Goal: Find specific page/section: Find specific page/section

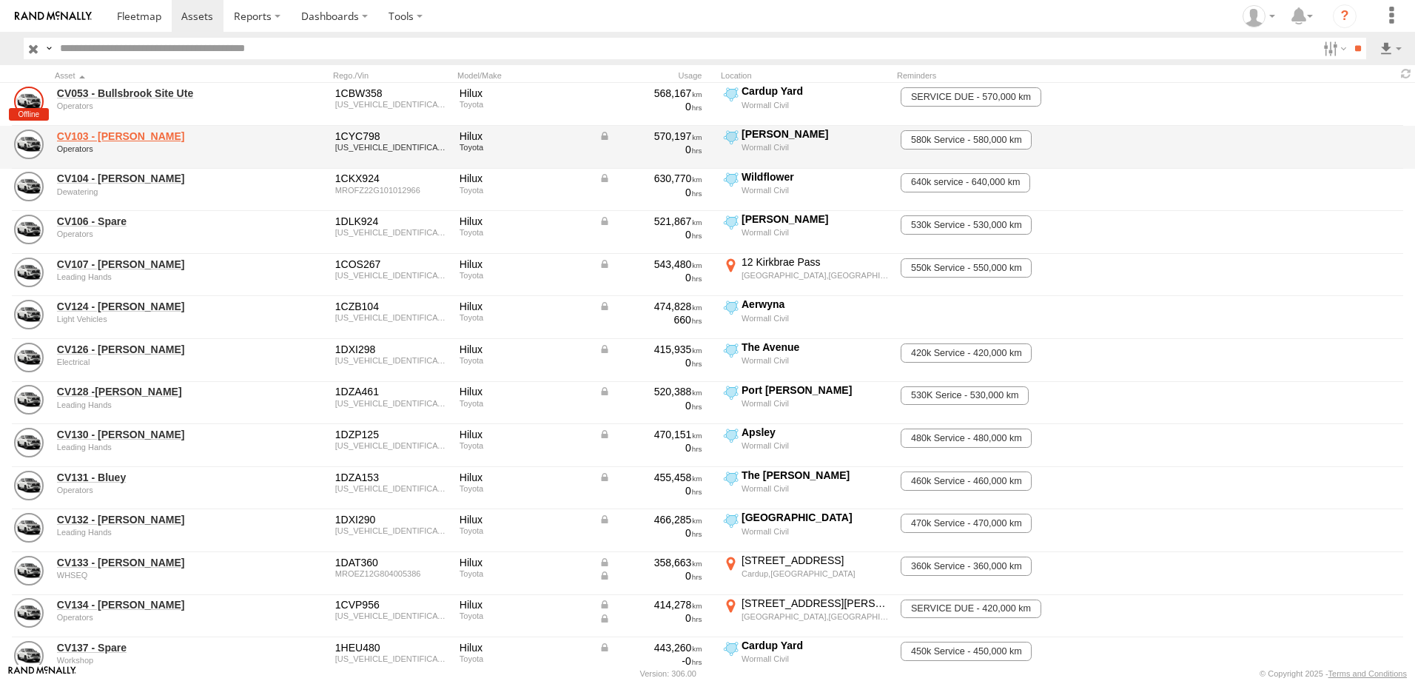
click at [131, 130] on link "CV103 - [PERSON_NAME]" at bounding box center [158, 136] width 203 height 13
click at [107, 135] on link "CV103 - [PERSON_NAME]" at bounding box center [158, 136] width 203 height 13
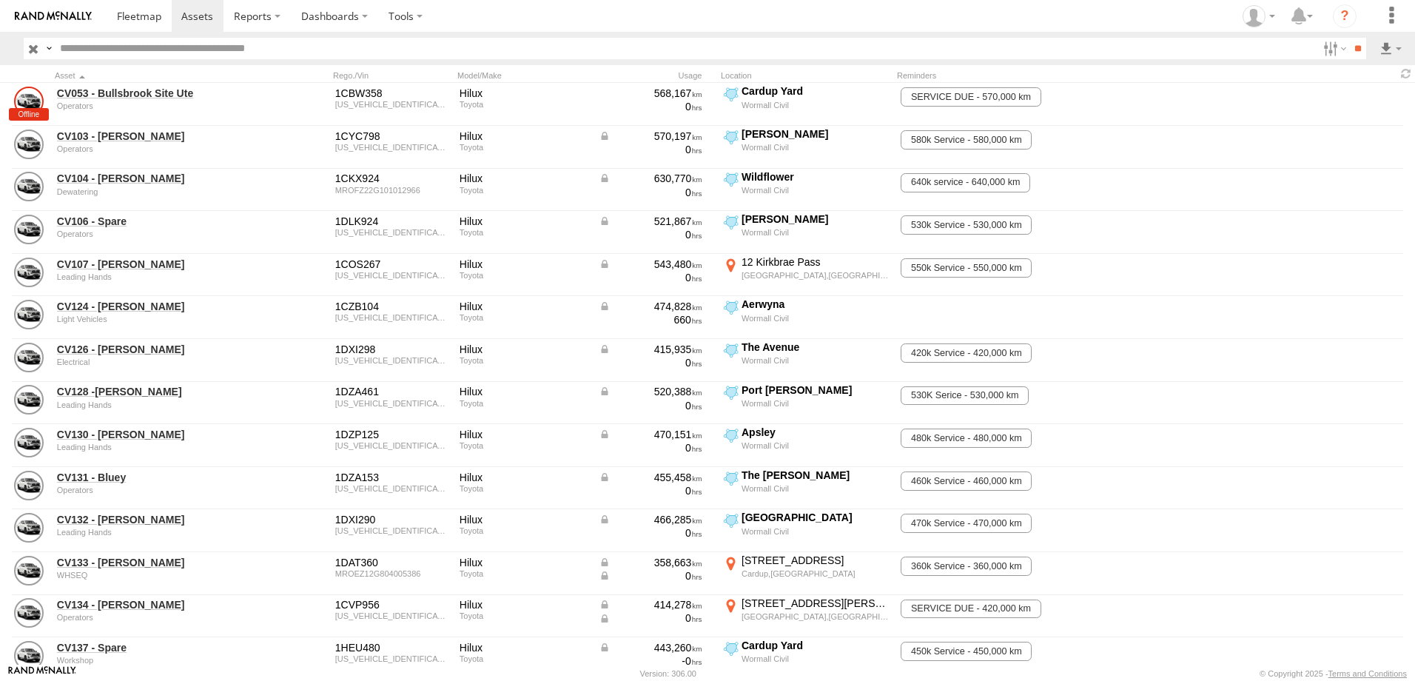
click at [55, 12] on img at bounding box center [53, 16] width 77 height 10
click at [42, 9] on link at bounding box center [53, 16] width 107 height 32
click at [38, 8] on link at bounding box center [53, 16] width 107 height 32
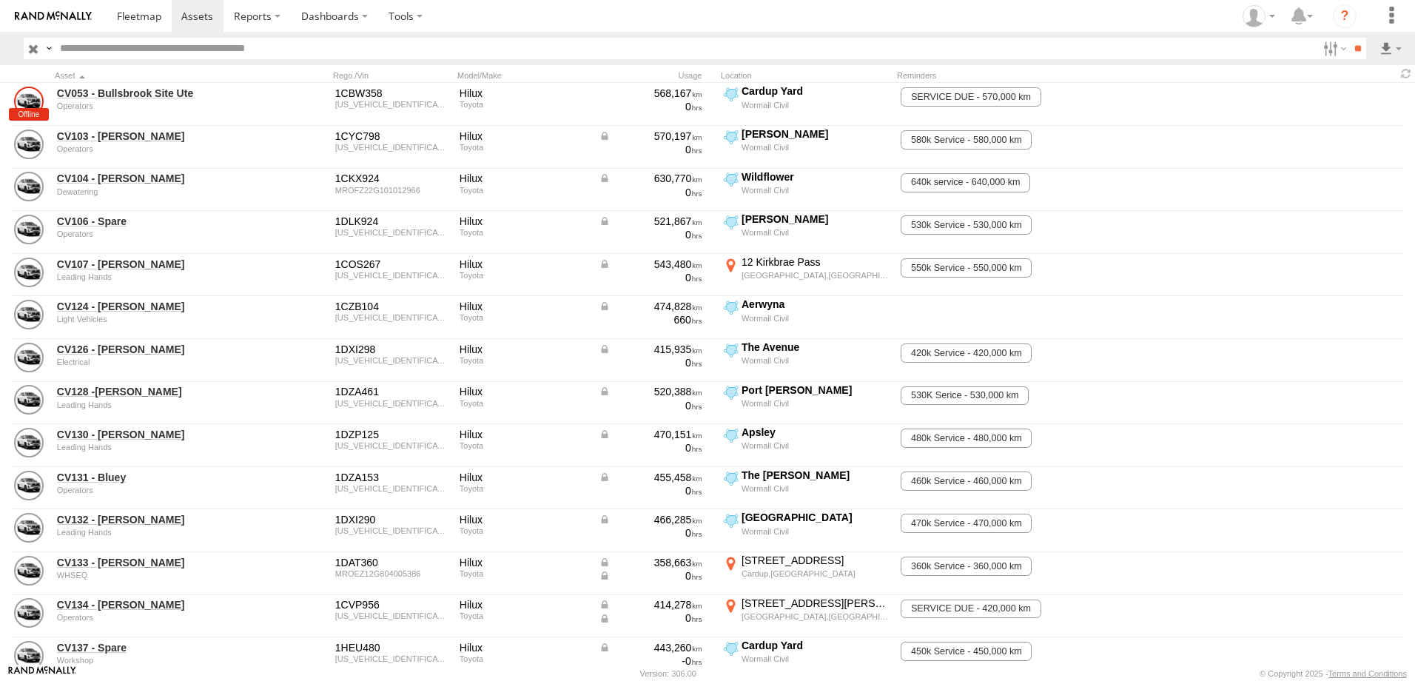
click at [38, 8] on link at bounding box center [53, 16] width 107 height 32
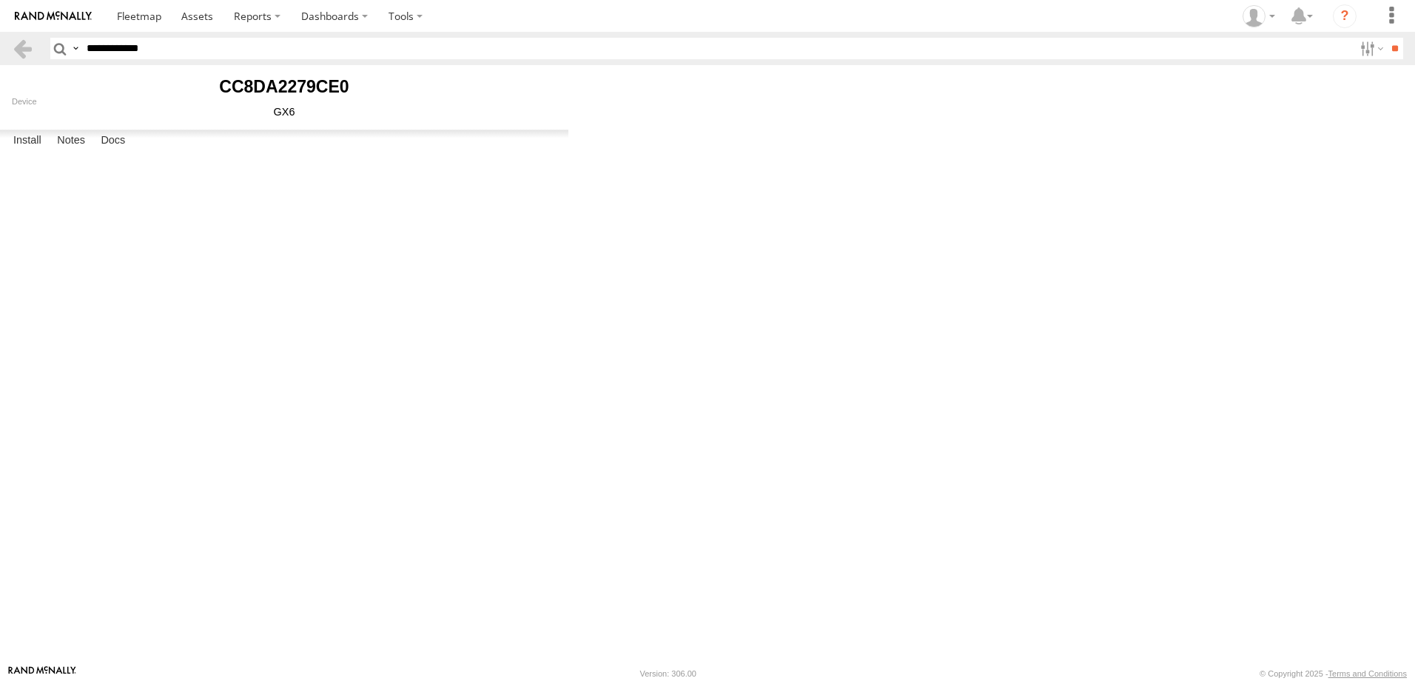
click at [38, 11] on img at bounding box center [53, 16] width 77 height 10
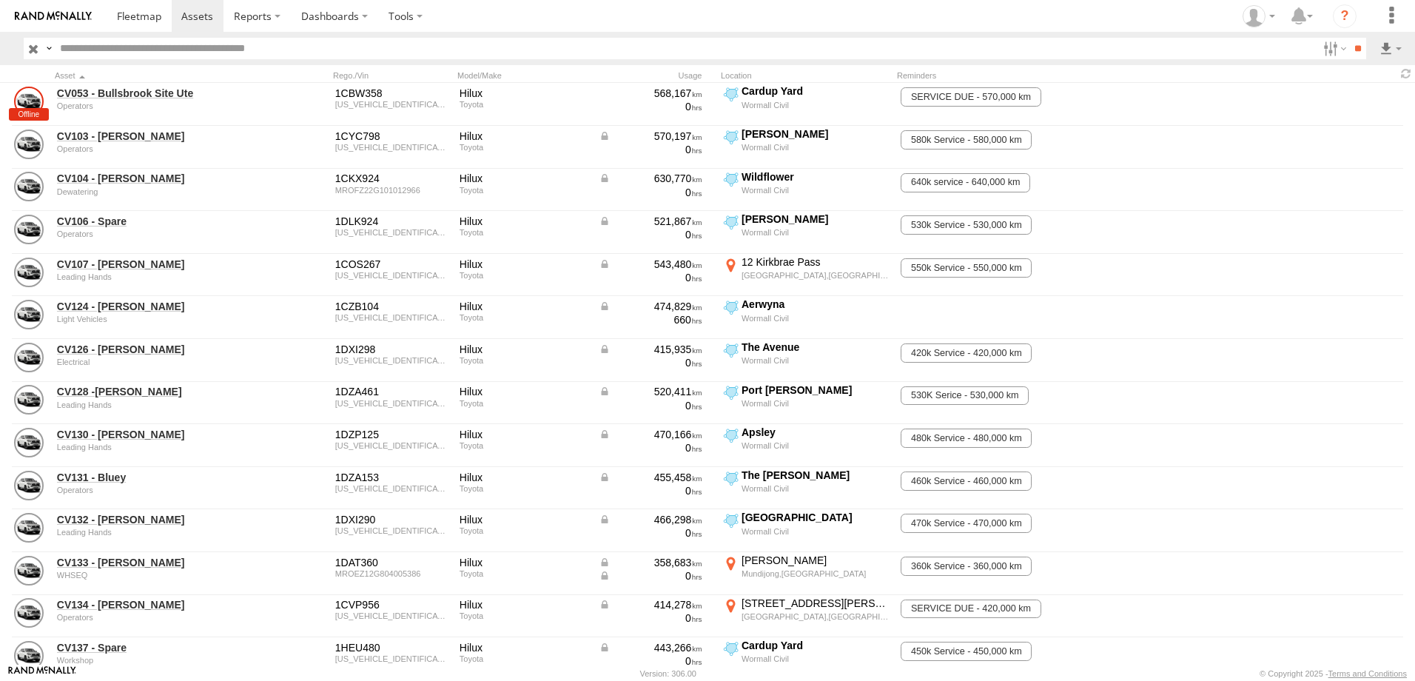
click at [49, 13] on img at bounding box center [53, 16] width 77 height 10
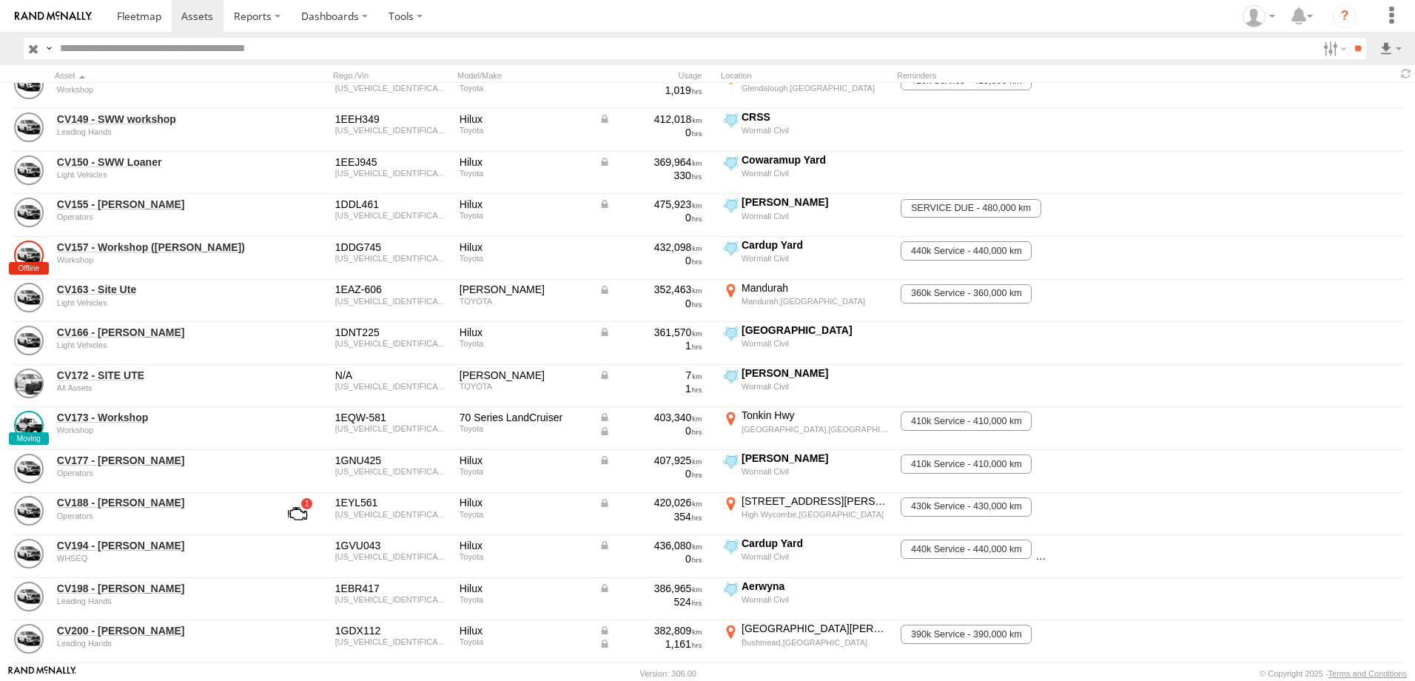
scroll to position [685, 0]
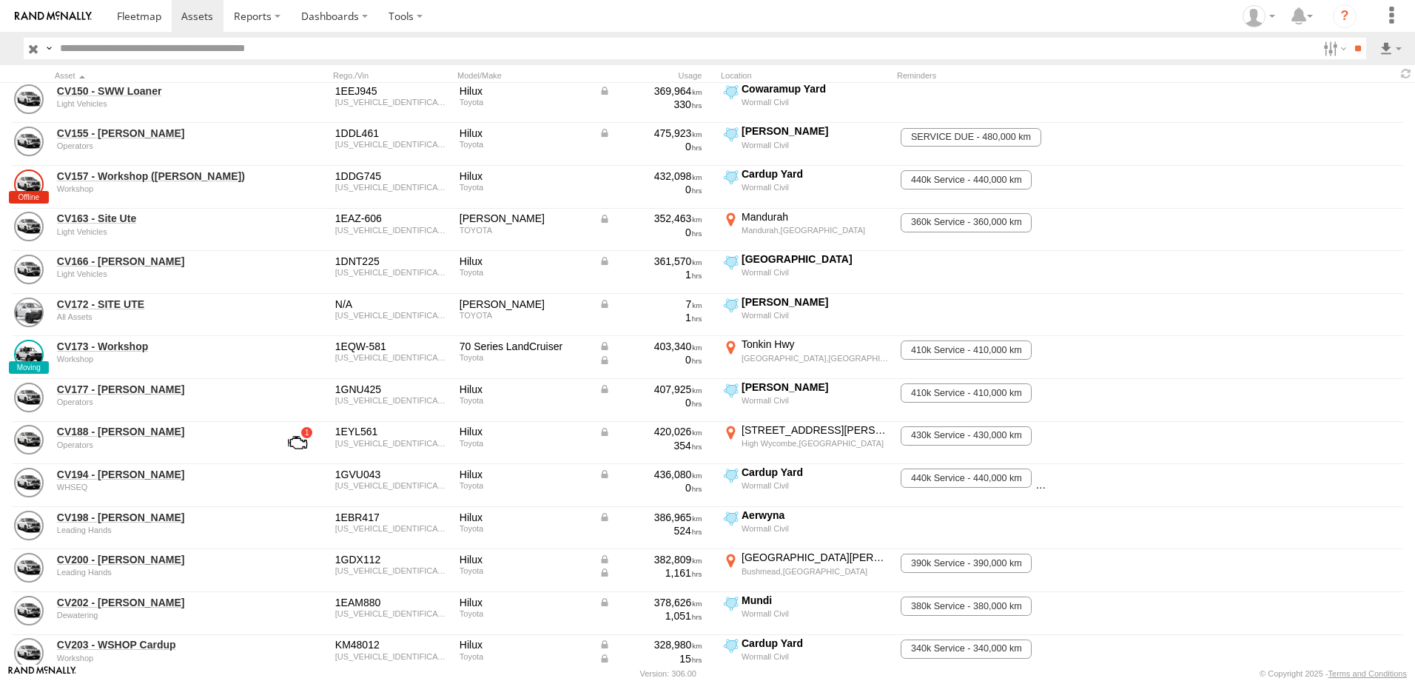
click at [72, 10] on link at bounding box center [53, 16] width 107 height 32
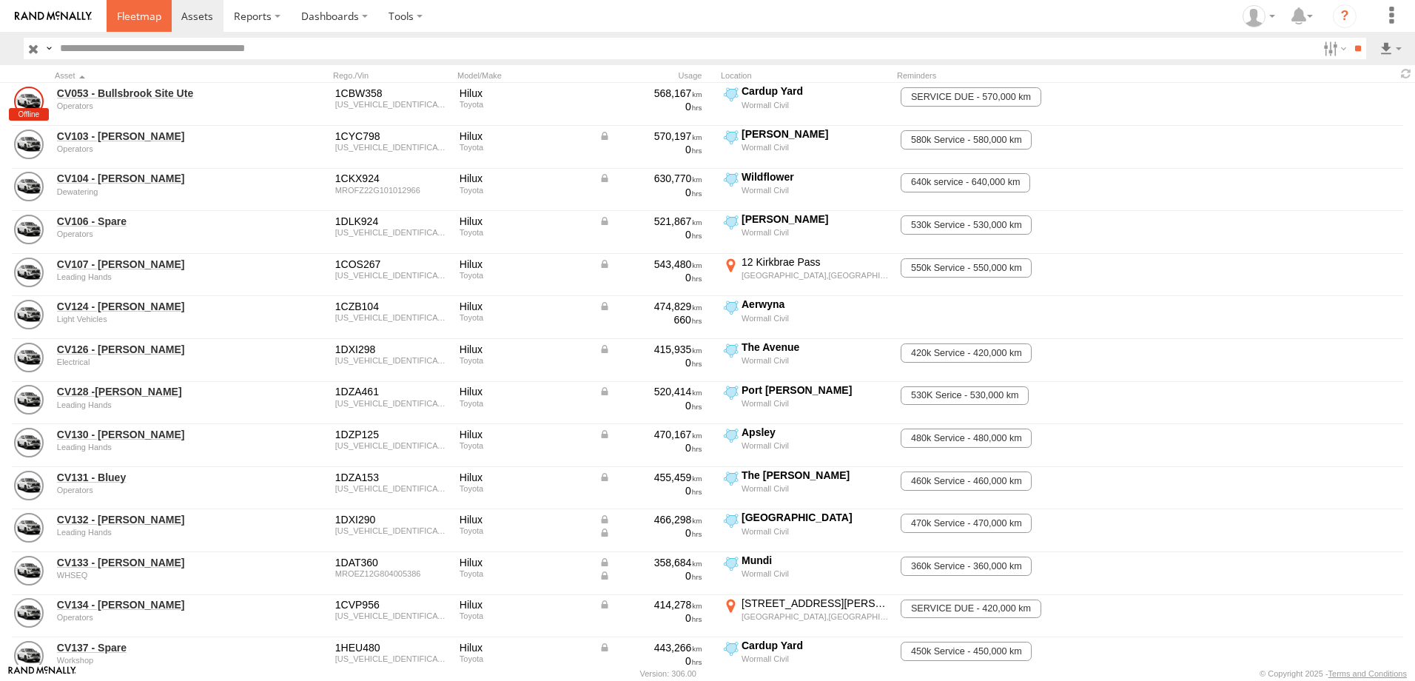
click at [141, 12] on span at bounding box center [139, 16] width 44 height 14
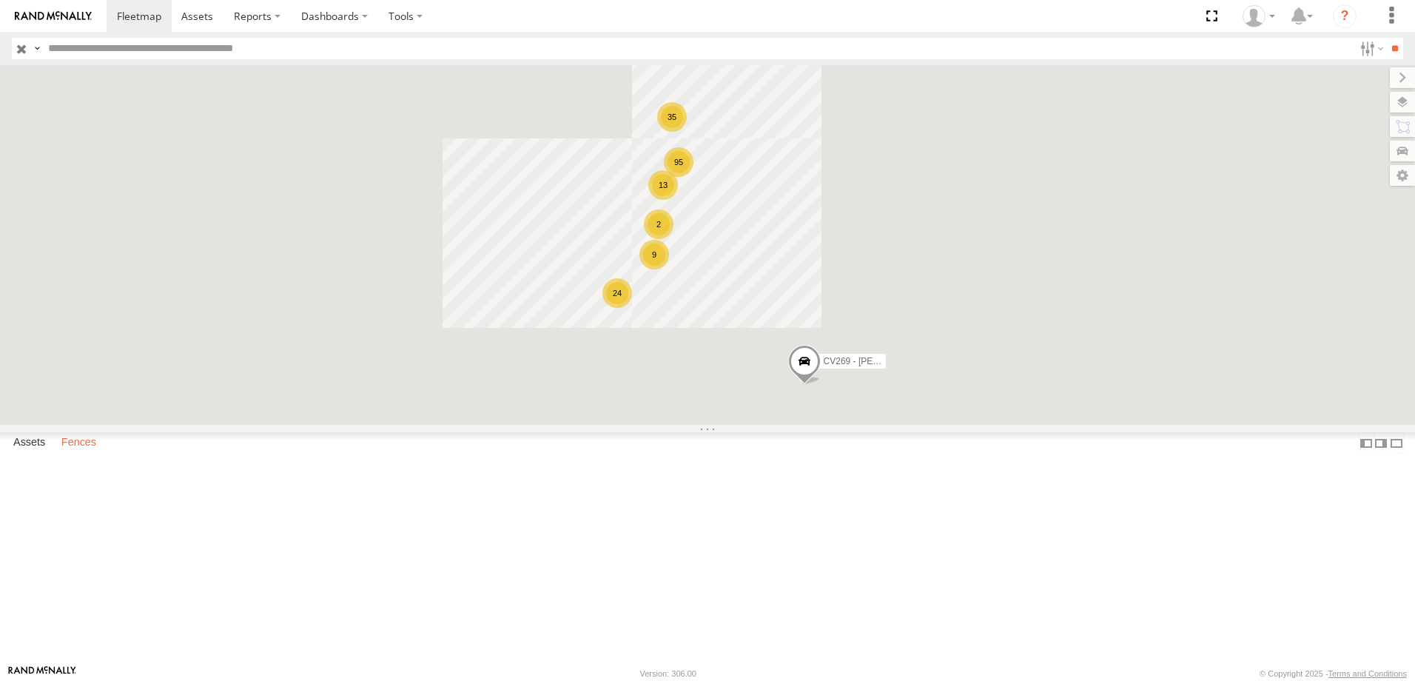
click at [85, 454] on label "Fences" at bounding box center [79, 443] width 50 height 21
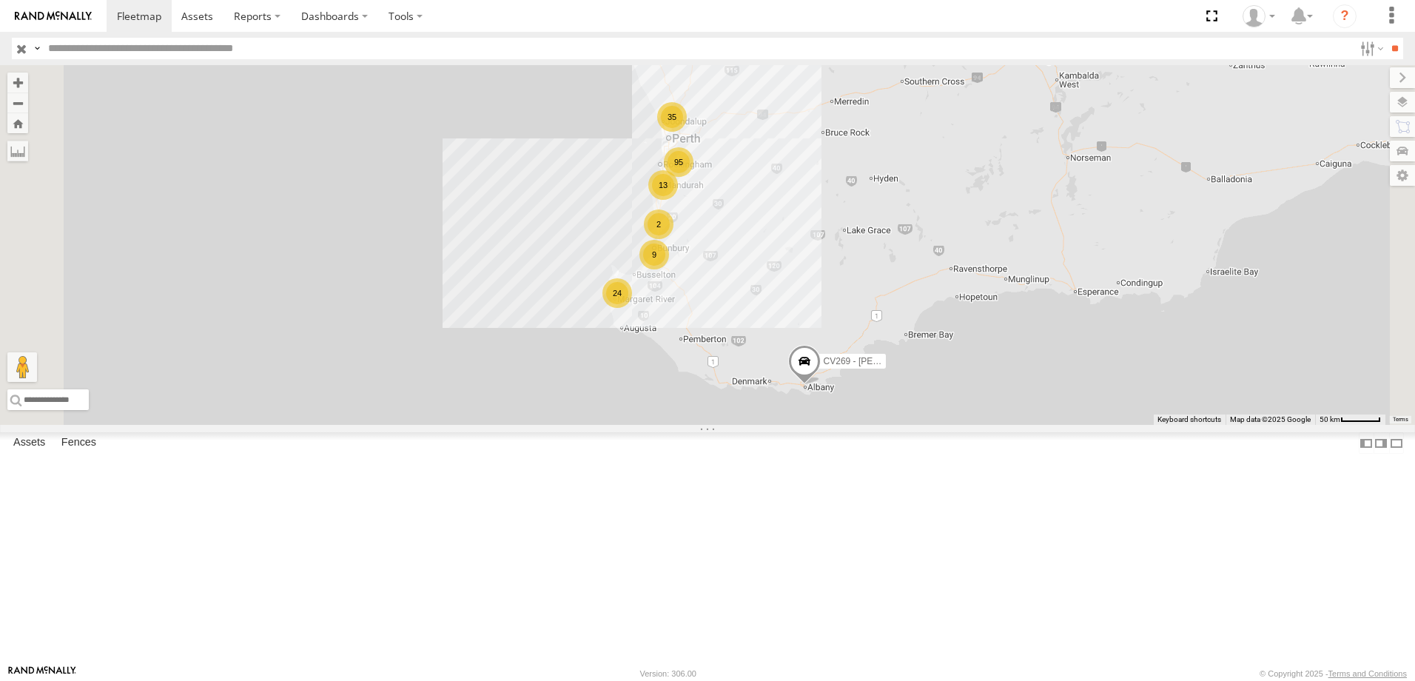
scroll to position [1777, 0]
click at [0, 0] on div "The [PERSON_NAME]" at bounding box center [0, 0] width 0 height 0
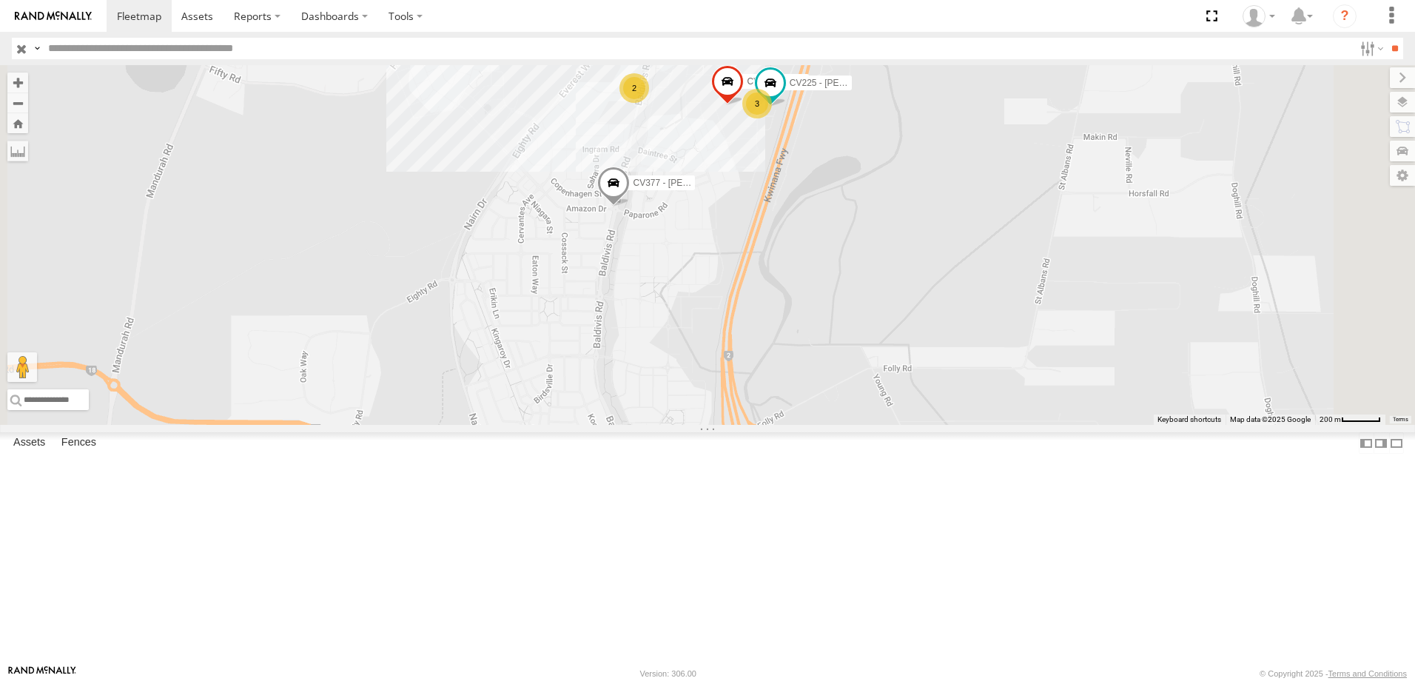
scroll to position [0, 0]
